Goal: Information Seeking & Learning: Learn about a topic

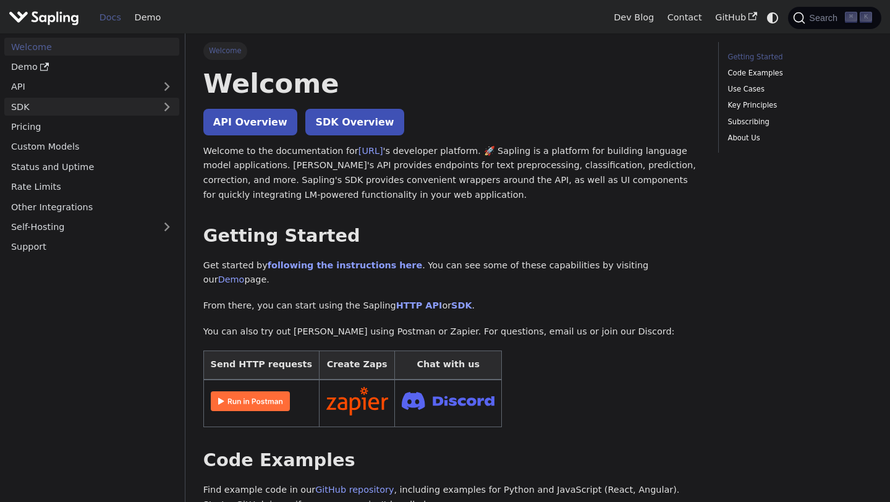
click at [28, 99] on link "SDK" at bounding box center [79, 107] width 150 height 18
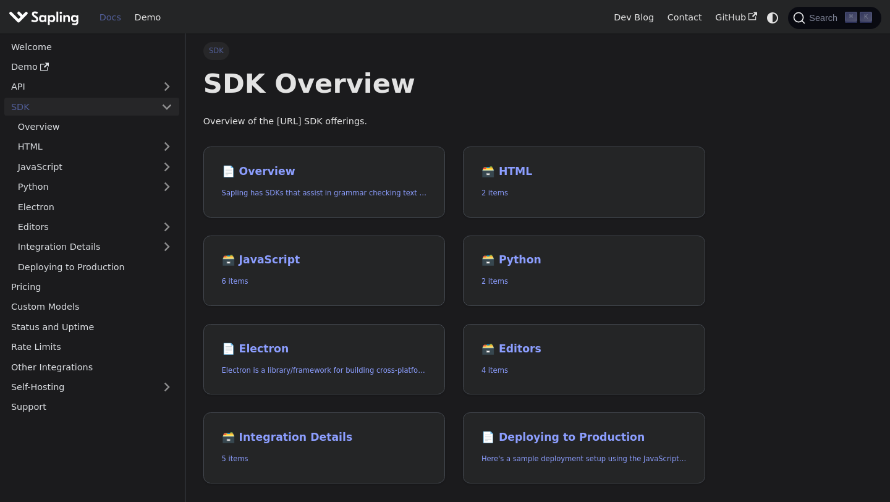
click at [28, 99] on link "SDK" at bounding box center [79, 107] width 150 height 18
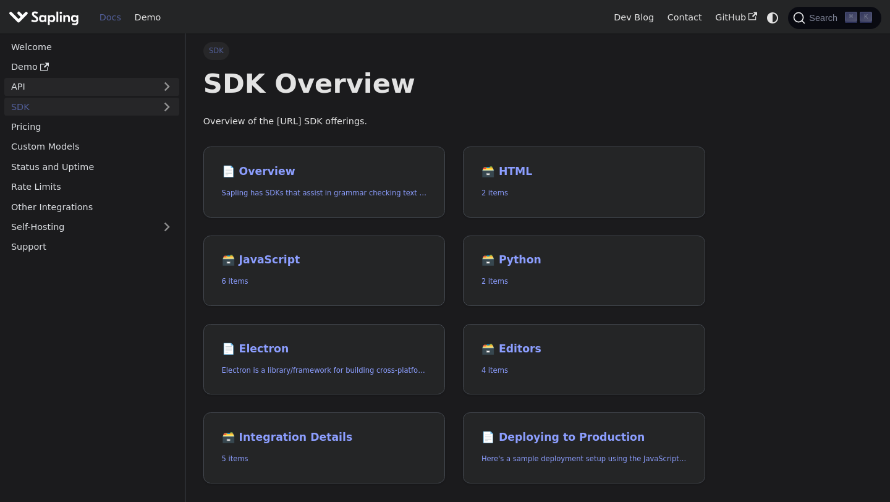
click at [24, 92] on link "API" at bounding box center [79, 87] width 150 height 18
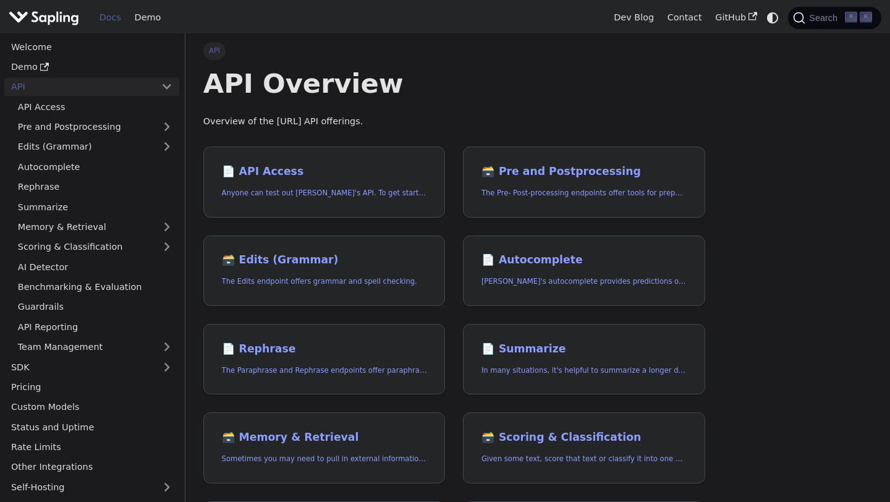
click at [24, 92] on link "API" at bounding box center [79, 87] width 150 height 18
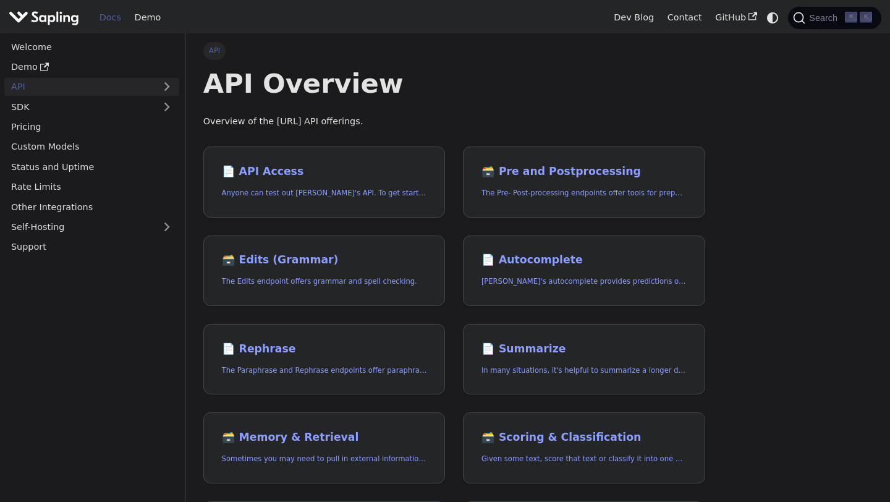
click at [24, 92] on link "API" at bounding box center [79, 87] width 150 height 18
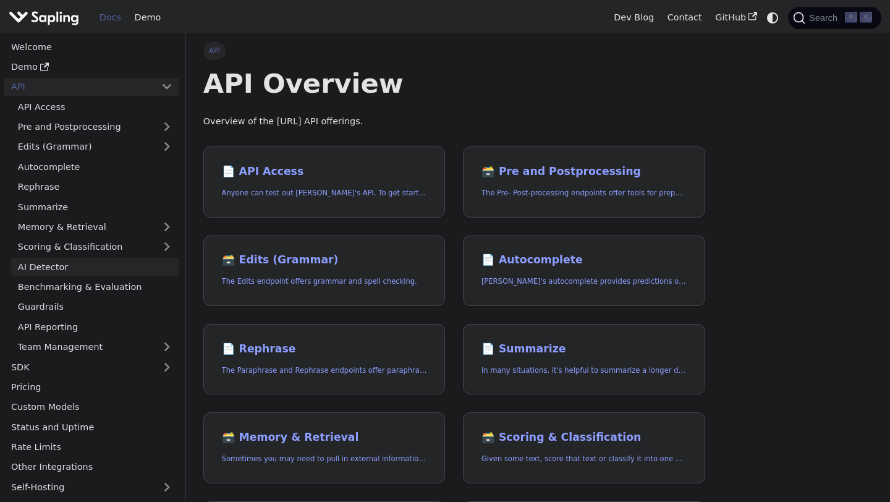
click at [33, 270] on link "AI Detector" at bounding box center [95, 267] width 168 height 18
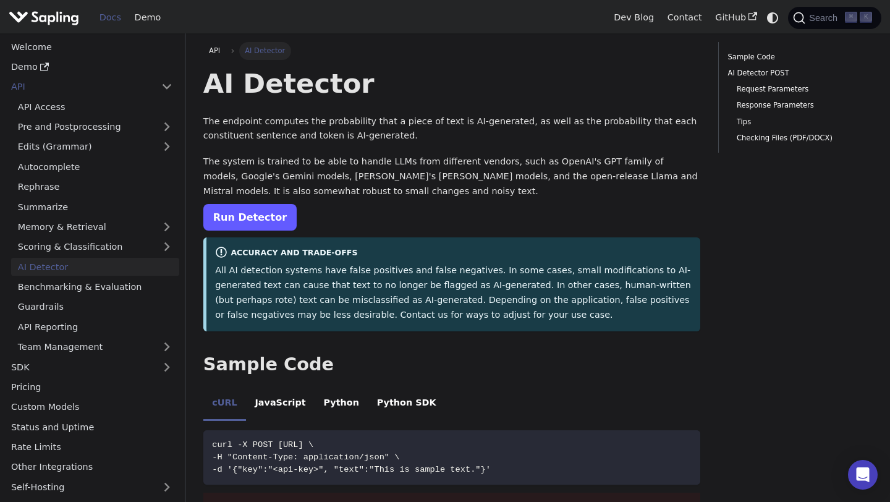
click at [234, 224] on link "Run Detector" at bounding box center [249, 217] width 93 height 27
